Goal: Find specific page/section: Find specific page/section

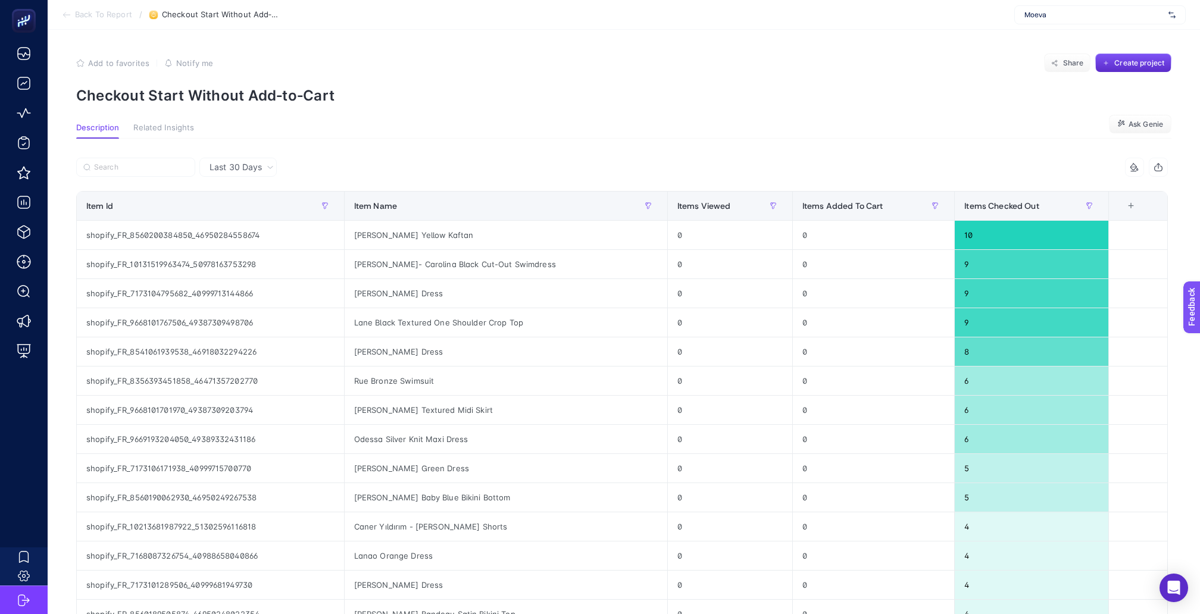
click at [1053, 10] on div "Moeva" at bounding box center [1099, 14] width 171 height 19
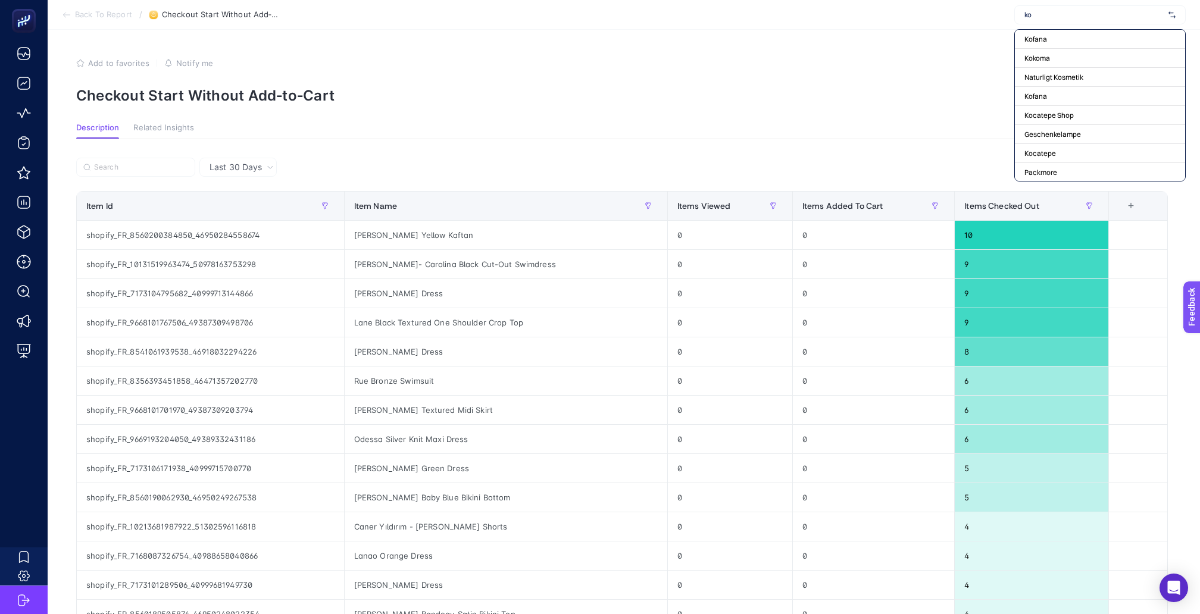
type input "kon"
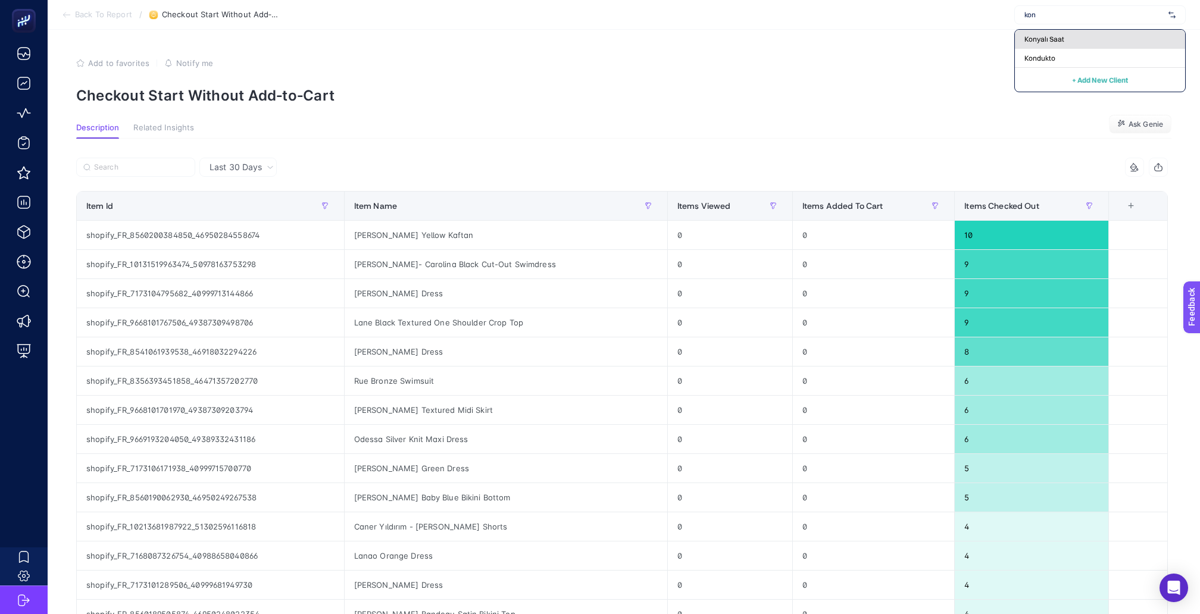
click at [1063, 30] on div "Konyalı Saat" at bounding box center [1100, 39] width 170 height 19
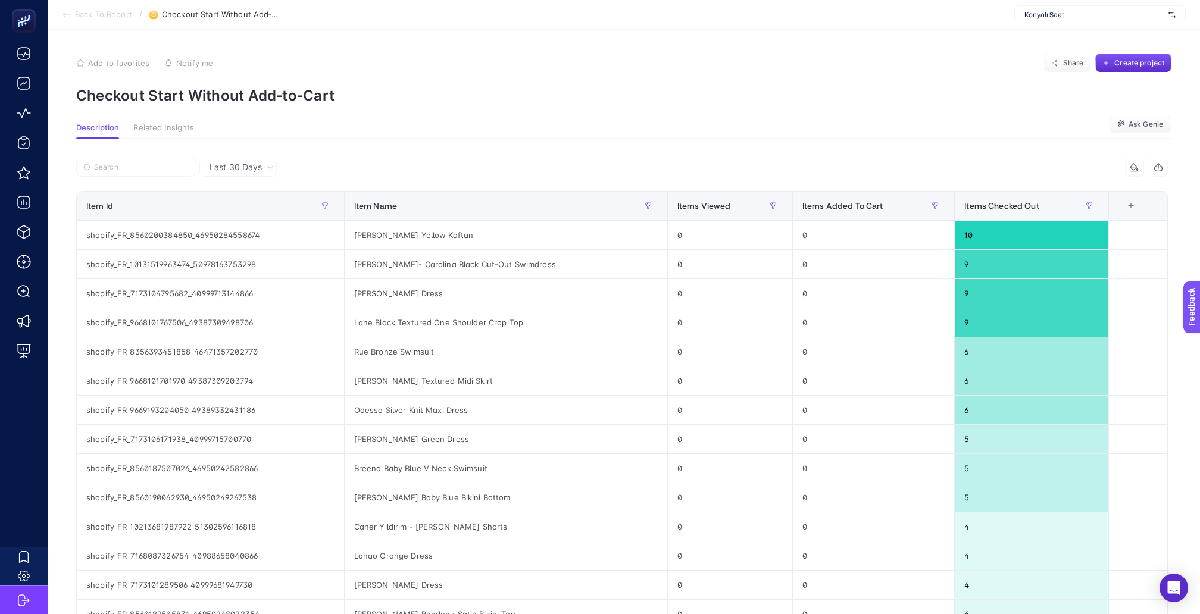
click at [110, 14] on span "Back To Report" at bounding box center [103, 15] width 57 height 10
click at [103, 15] on span "Back To Report" at bounding box center [103, 15] width 57 height 10
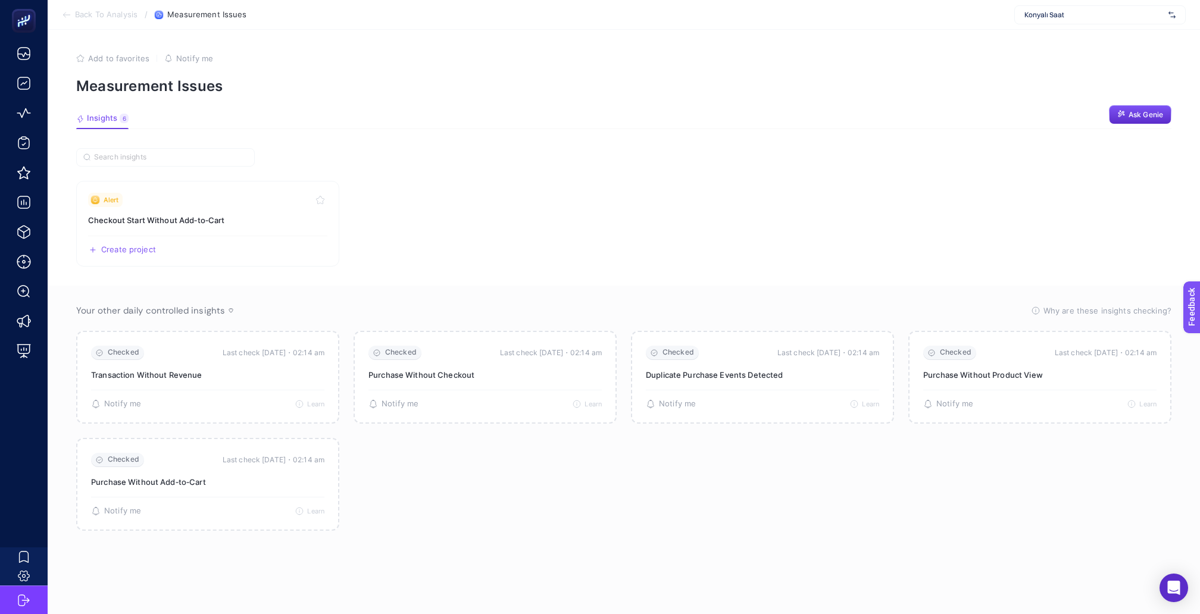
click at [90, 13] on span "Back To Analysis" at bounding box center [106, 15] width 63 height 10
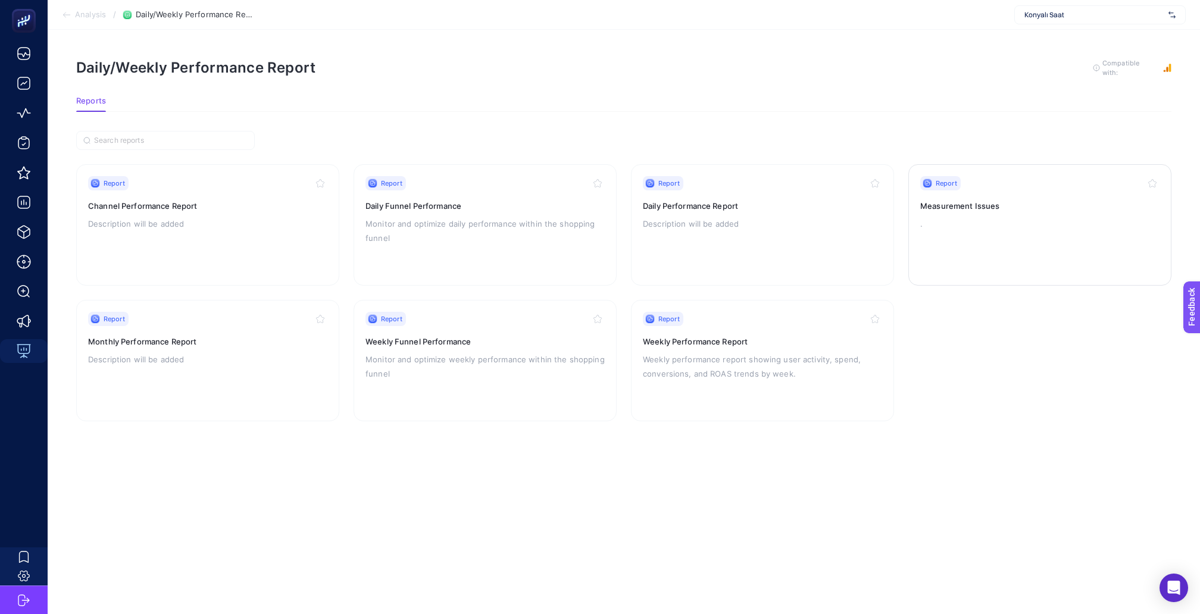
click at [970, 200] on h3 "Measurement Issues" at bounding box center [1039, 206] width 239 height 12
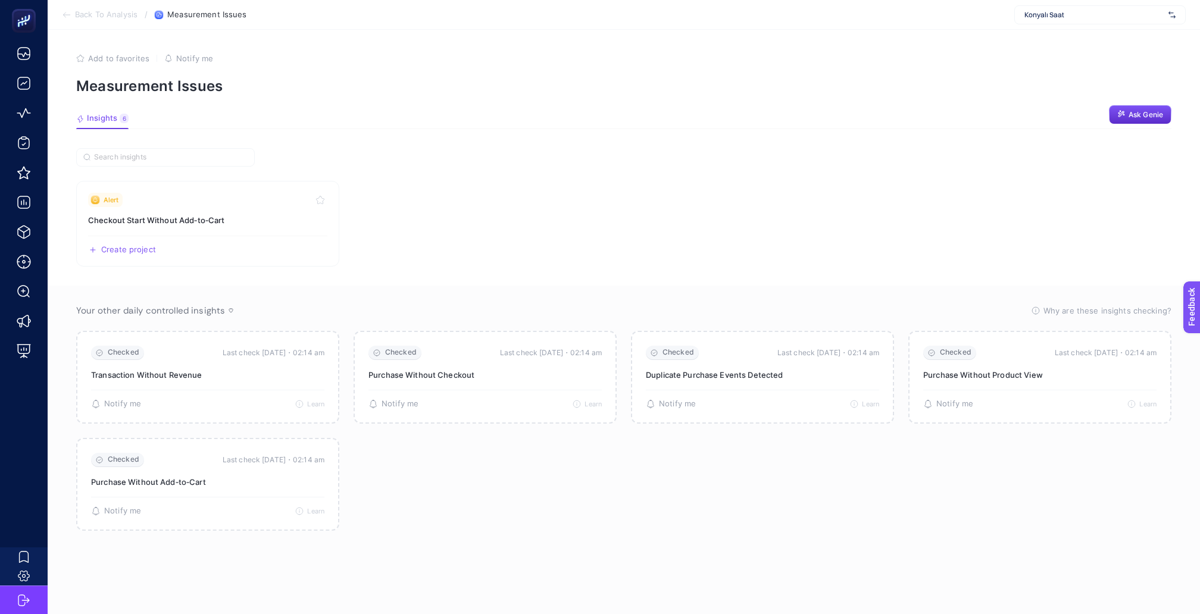
click at [1060, 21] on div "Konyalı Saat" at bounding box center [1099, 14] width 171 height 19
type input "rece"
click at [1048, 38] on span "Recete" at bounding box center [1036, 40] width 23 height 10
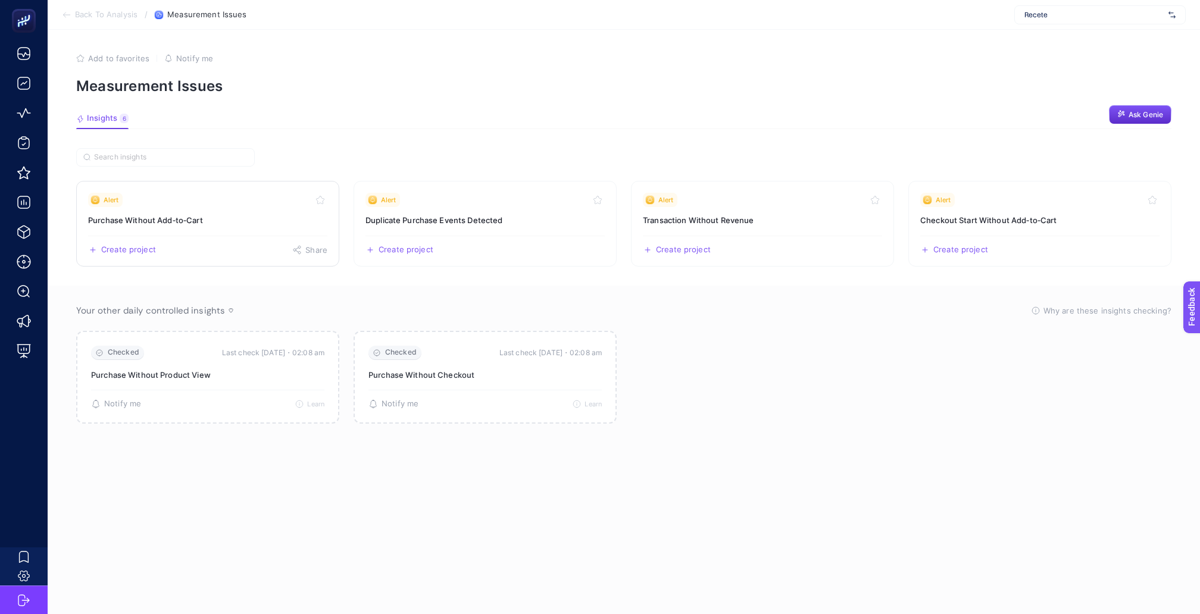
click at [259, 201] on link "Alert Purchase Without Add‑to‑Cart Create project Share" at bounding box center [207, 224] width 263 height 86
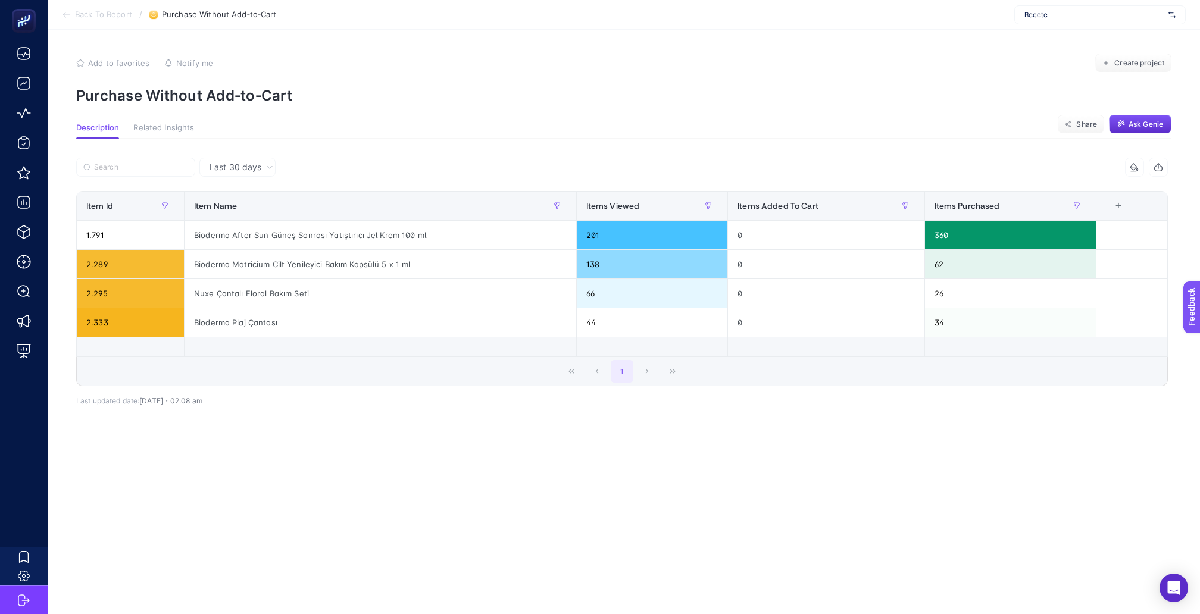
click at [96, 17] on span "Back To Report" at bounding box center [103, 15] width 57 height 10
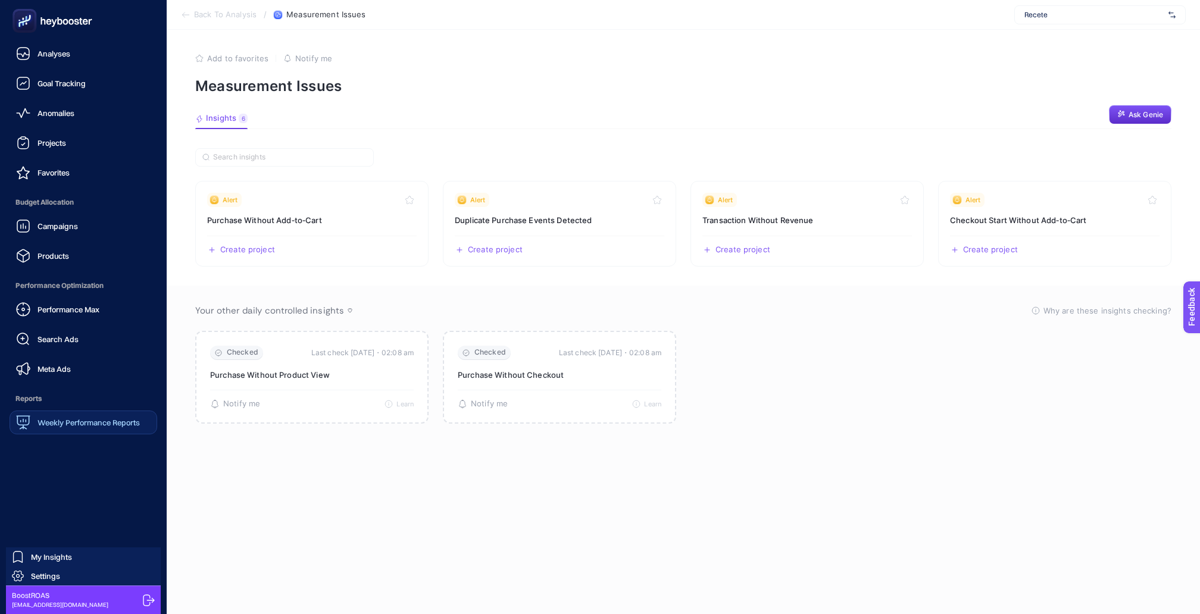
click at [64, 411] on link "Weekly Performance Reports" at bounding box center [84, 423] width 148 height 24
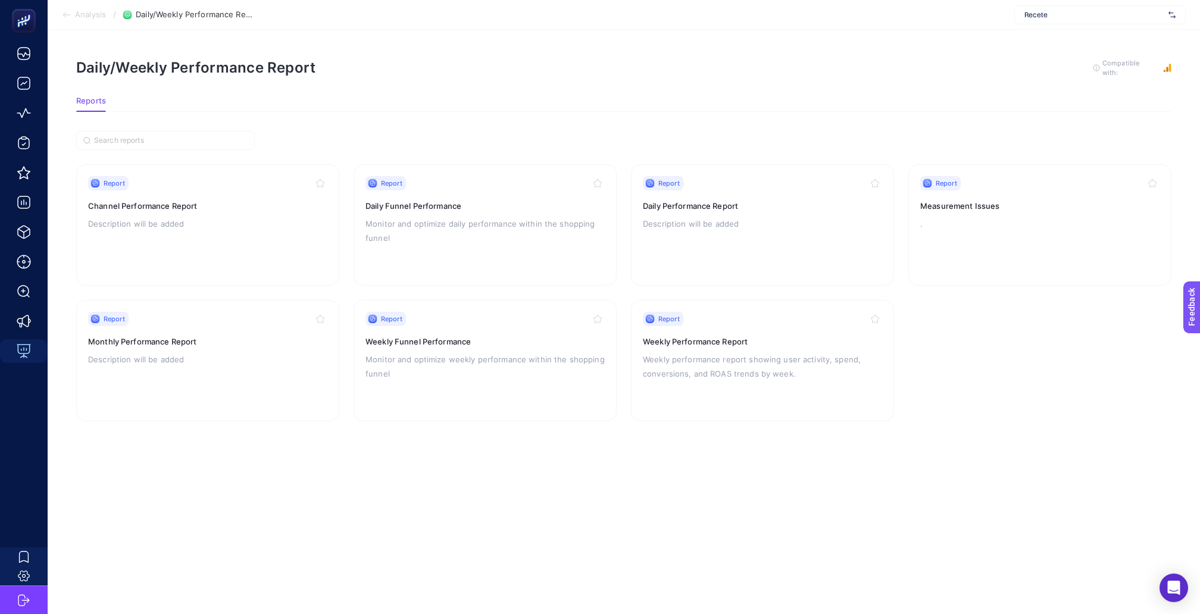
click at [98, 13] on span "Analysis" at bounding box center [90, 15] width 31 height 10
